Goal: Task Accomplishment & Management: Manage account settings

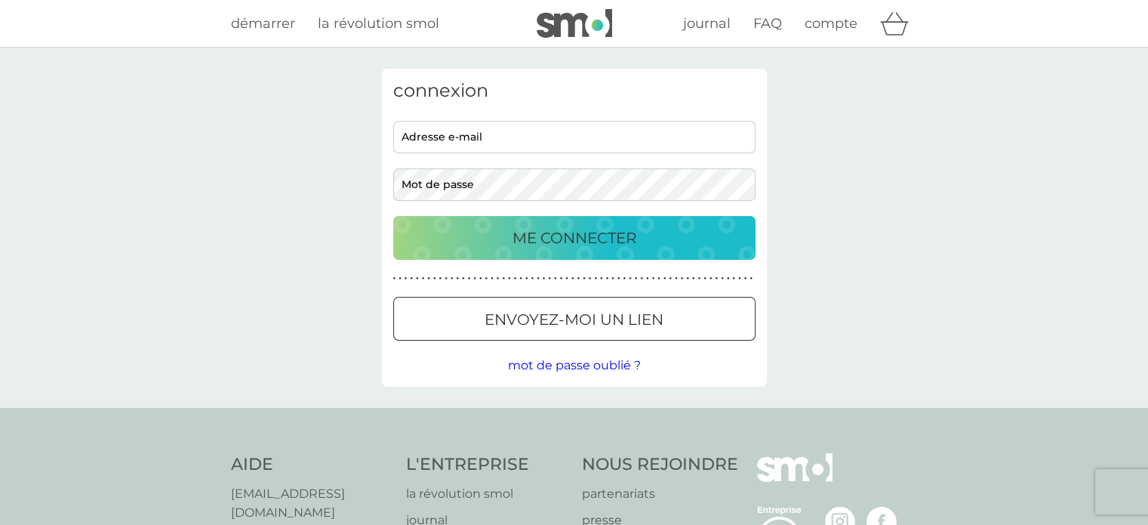
click at [528, 140] on input "adresse e-mail" at bounding box center [574, 137] width 362 height 32
type input "[EMAIL_ADDRESS][DOMAIN_NAME]"
click at [393, 216] on button "ME CONNECTER" at bounding box center [574, 238] width 362 height 44
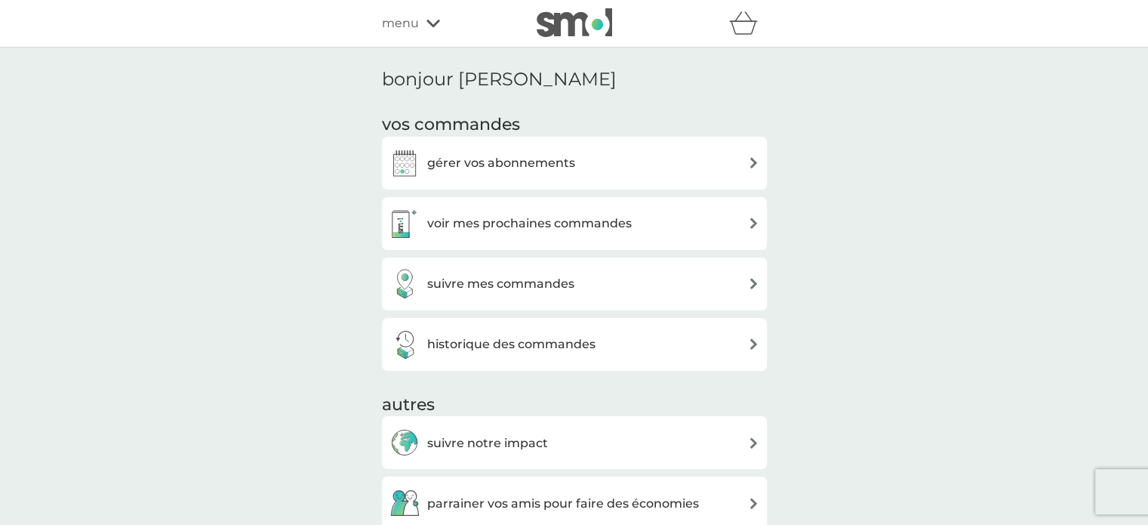
click at [528, 226] on h3 "voir mes prochaines commandes" at bounding box center [529, 224] width 205 height 20
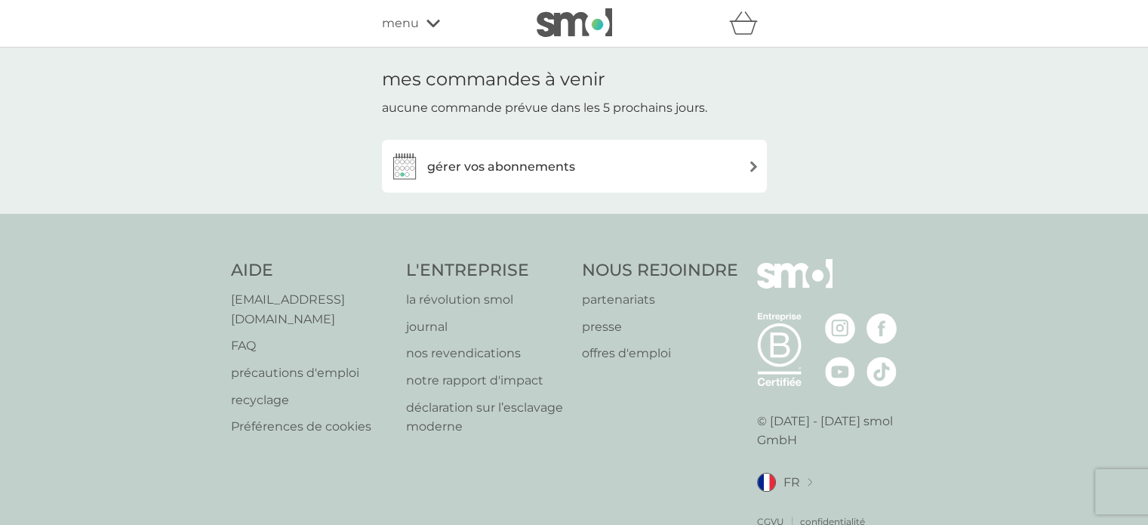
click at [524, 171] on h3 "gérer vos abonnements" at bounding box center [501, 167] width 148 height 20
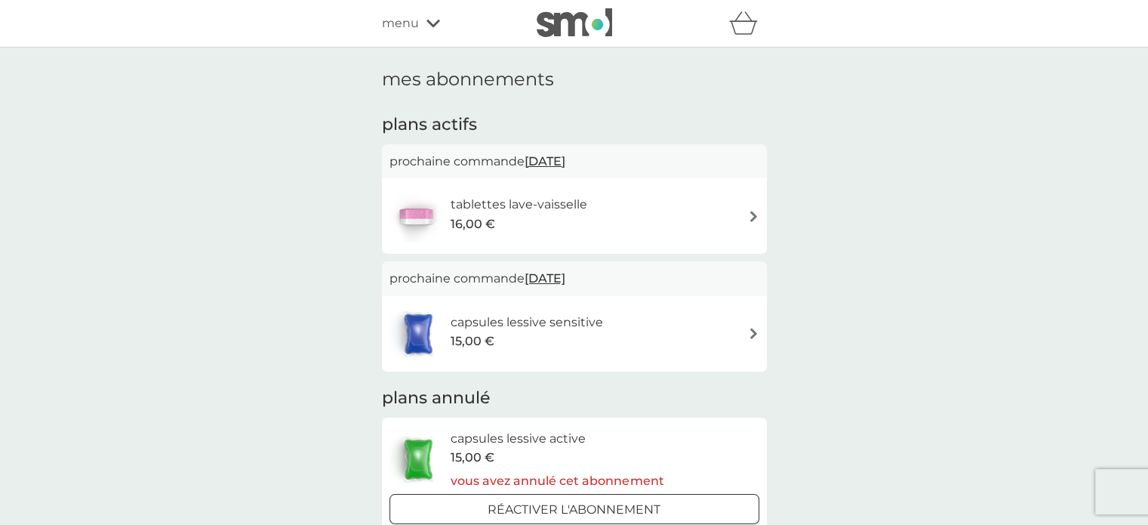
click at [565, 152] on span "17 oct. 2025" at bounding box center [545, 160] width 41 height 29
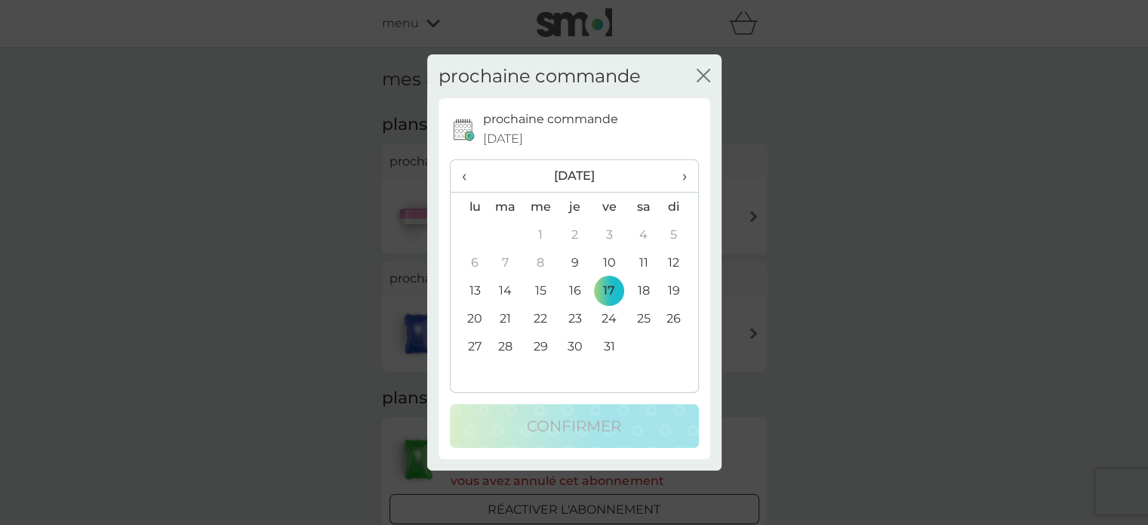
click at [608, 254] on td "10" at bounding box center [610, 262] width 35 height 28
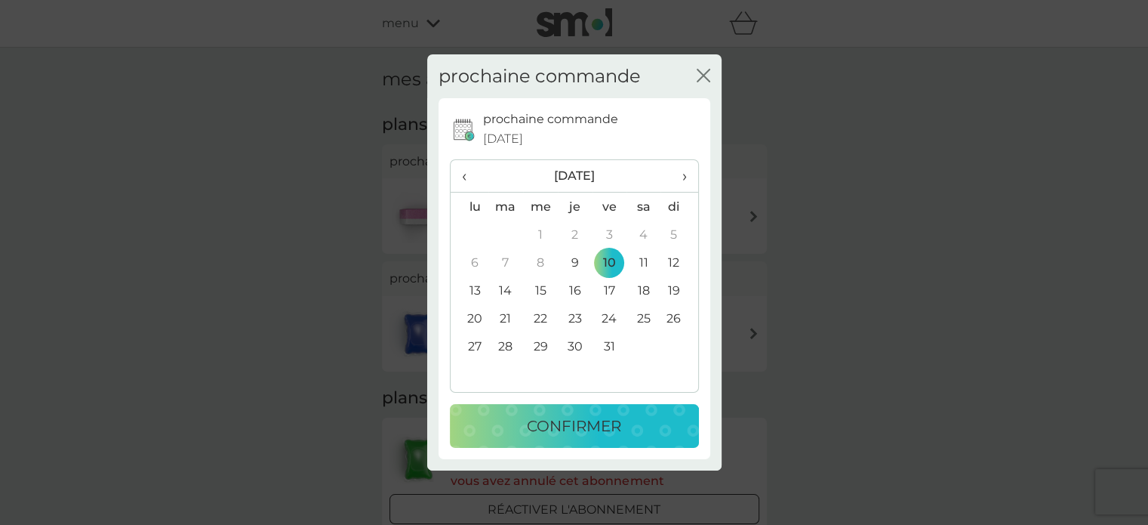
click at [581, 425] on p "confirmer" at bounding box center [574, 426] width 94 height 24
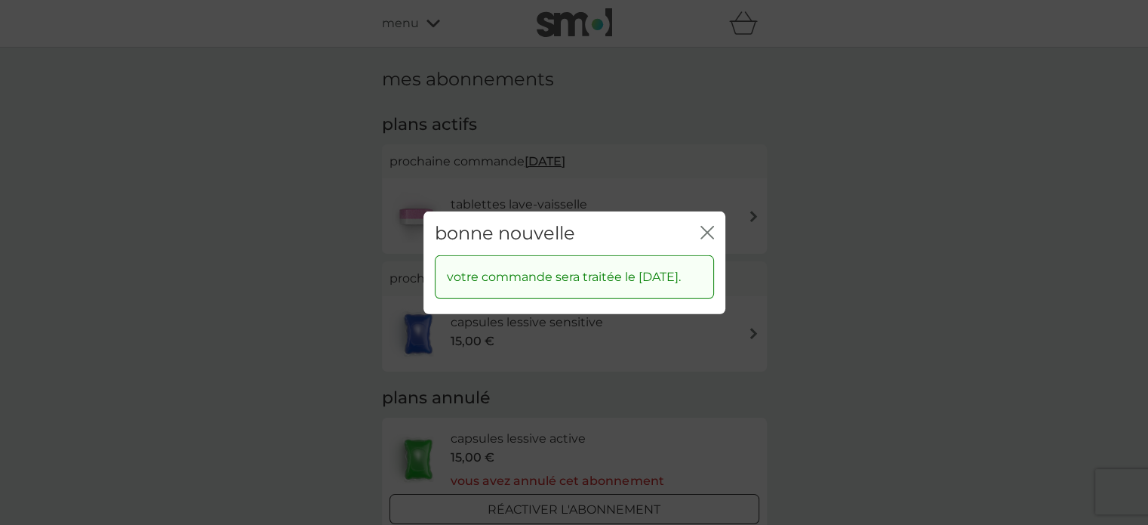
click at [704, 225] on icon "fermer" at bounding box center [708, 232] width 14 height 14
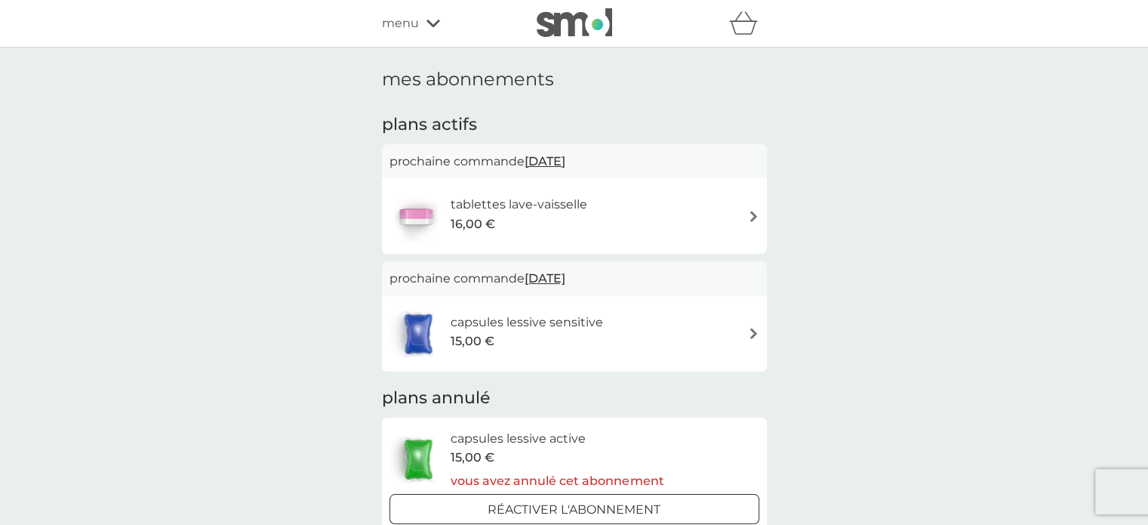
click at [559, 283] on span "17 oct. 2025" at bounding box center [545, 277] width 41 height 29
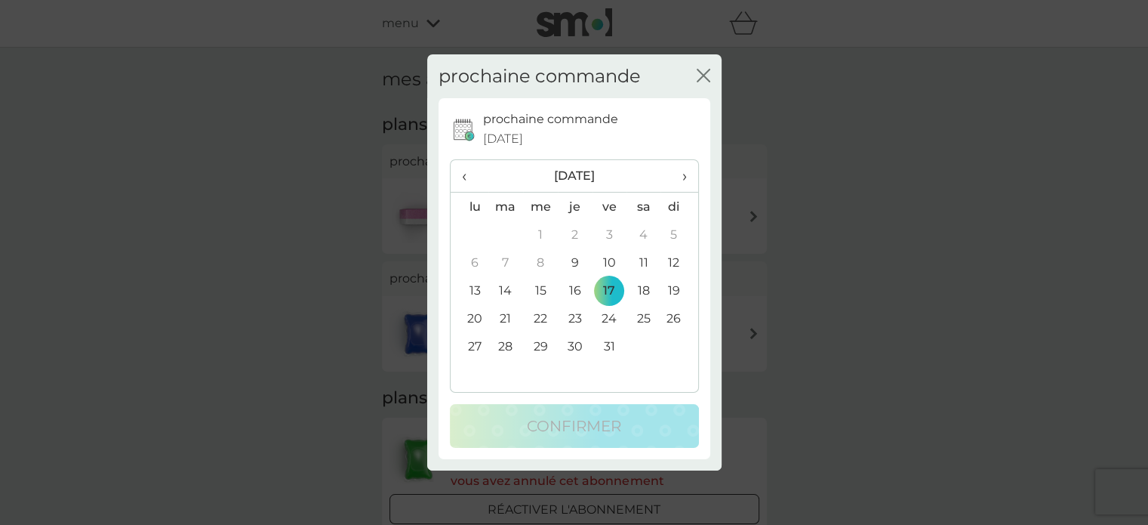
click at [683, 174] on span "›" at bounding box center [679, 176] width 14 height 32
click at [607, 345] on td "28" at bounding box center [609, 346] width 34 height 28
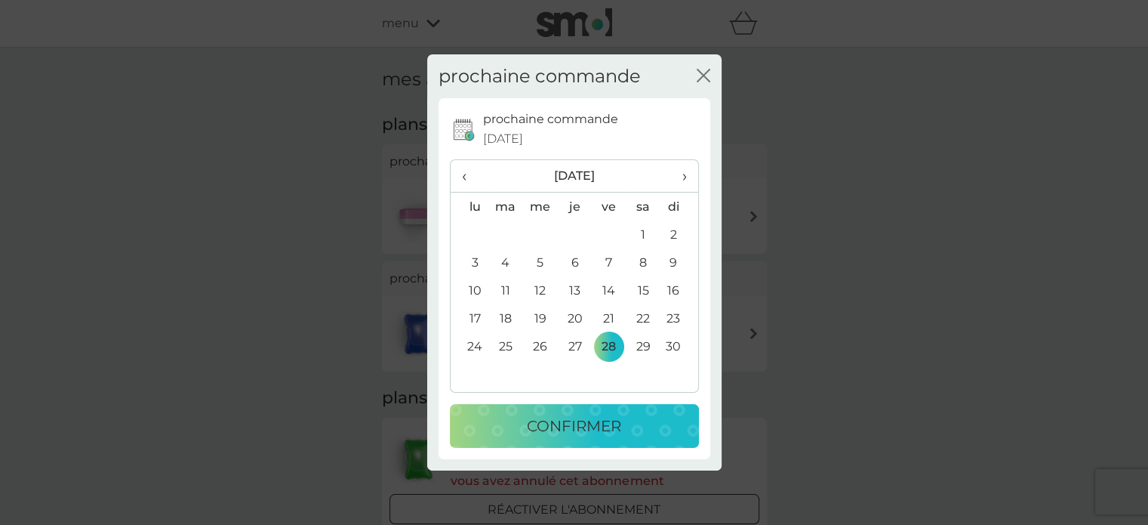
click at [589, 424] on p "confirmer" at bounding box center [574, 426] width 94 height 24
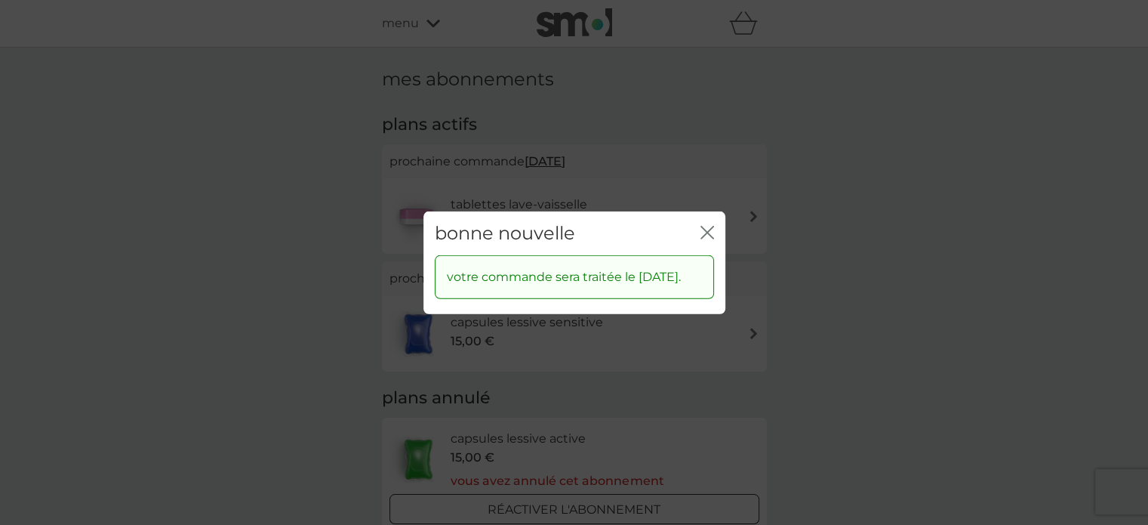
click at [704, 226] on icon "fermer" at bounding box center [704, 232] width 6 height 12
